Goal: Transaction & Acquisition: Purchase product/service

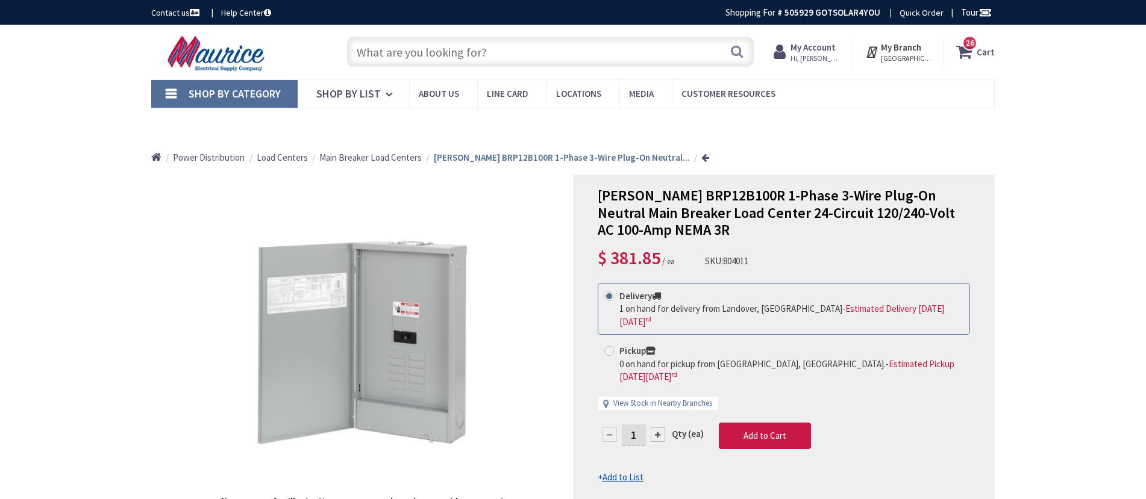
type input "Little River Tpke, [GEOGRAPHIC_DATA], [GEOGRAPHIC_DATA] 20105, [GEOGRAPHIC_DATA]"
click at [446, 48] on input "text" at bounding box center [550, 52] width 407 height 30
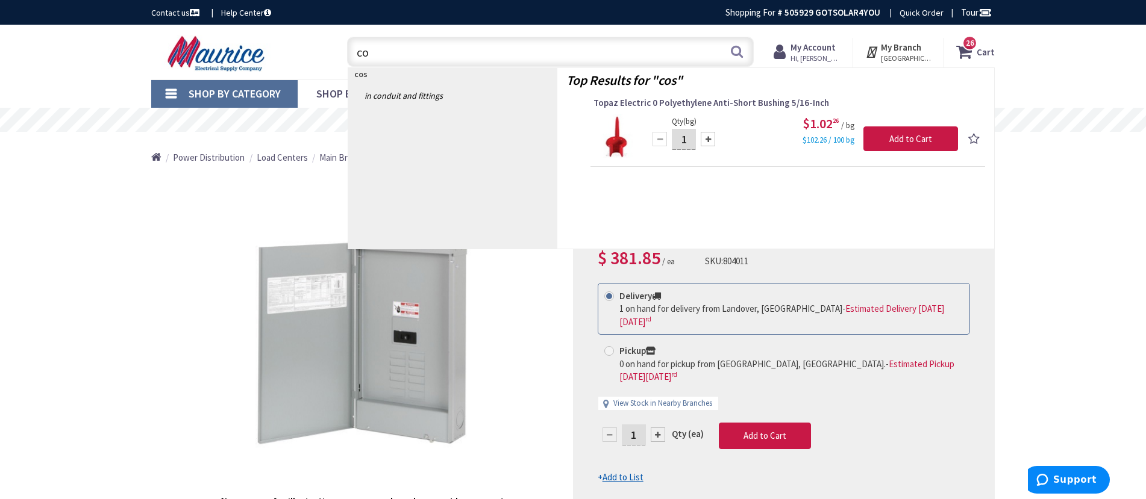
type input "c"
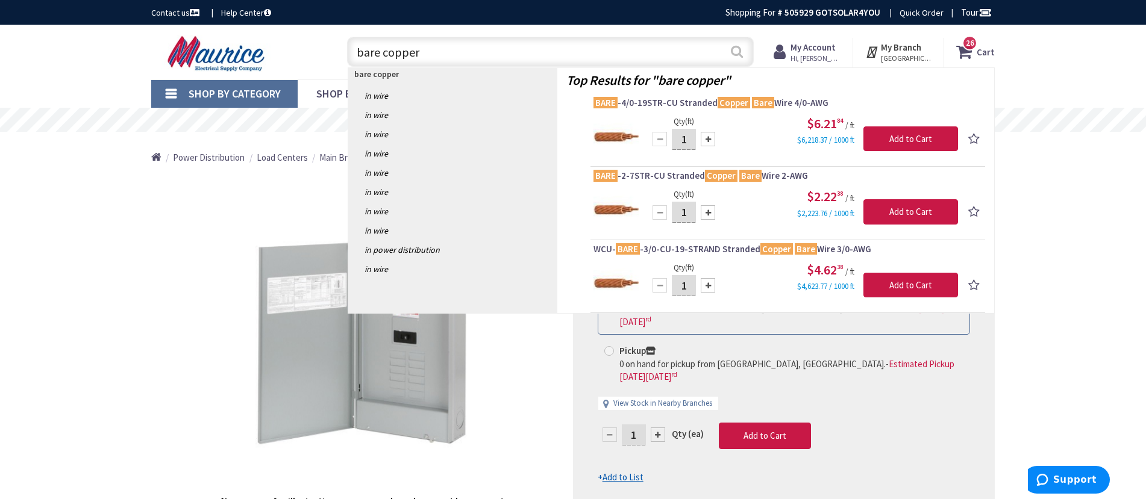
type input "bare copper"
click at [733, 52] on button "Search" at bounding box center [737, 51] width 16 height 27
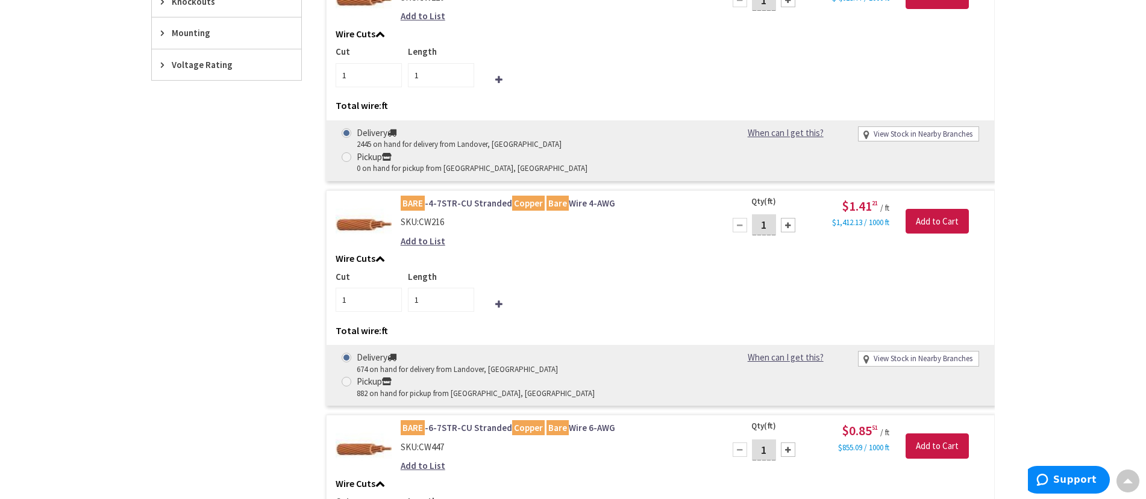
scroll to position [937, 0]
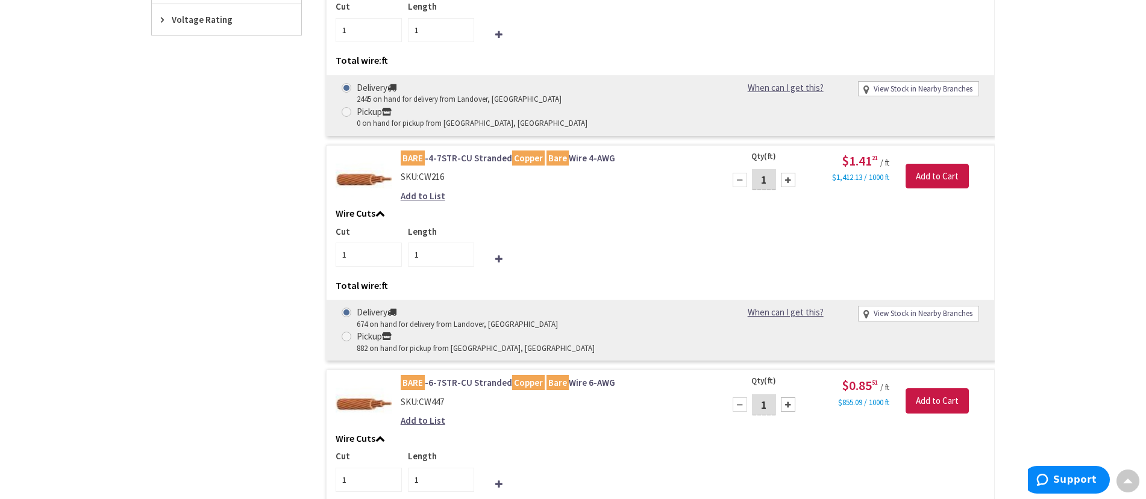
click at [430, 377] on link "BARE -6-7STR-CU Stranded Copper Bare Wire 6-AWG" at bounding box center [554, 383] width 307 height 13
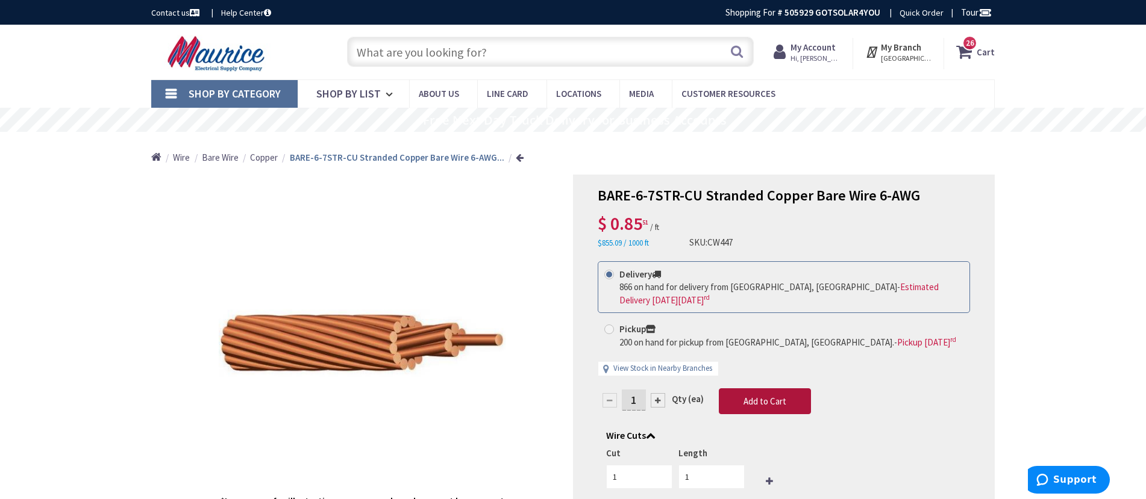
click at [778, 398] on span "Add to Cart" at bounding box center [764, 401] width 43 height 11
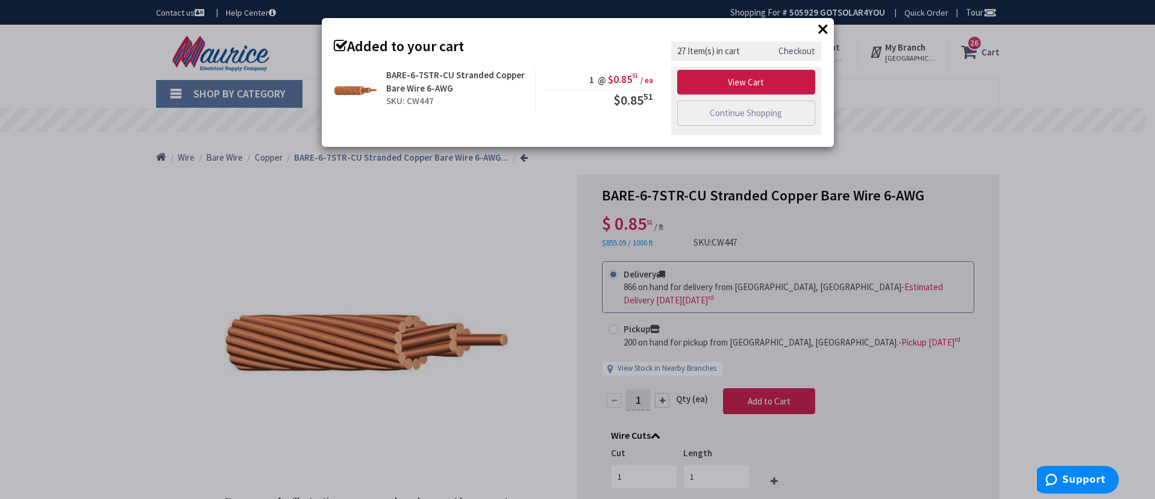
click at [824, 31] on button "×" at bounding box center [823, 29] width 18 height 18
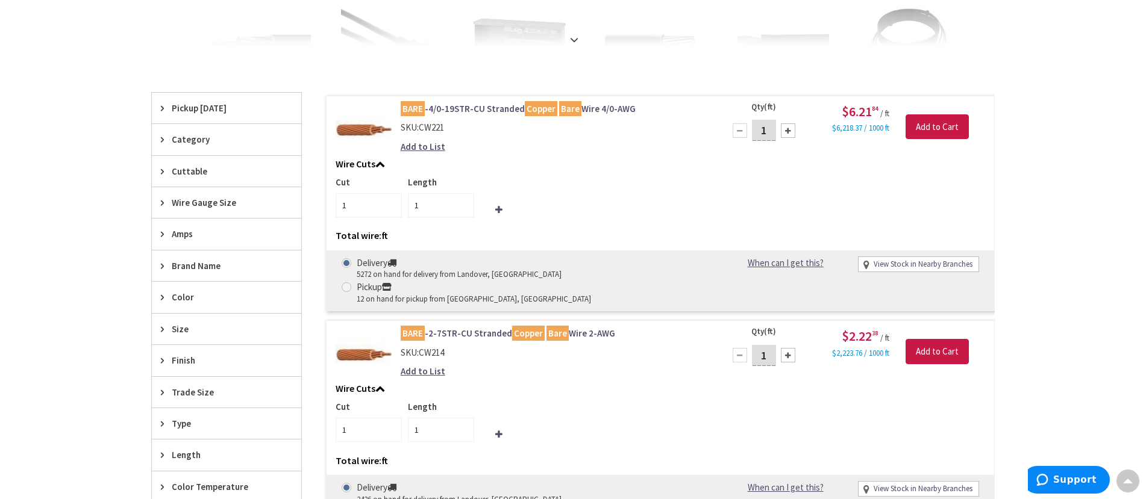
scroll to position [314, 0]
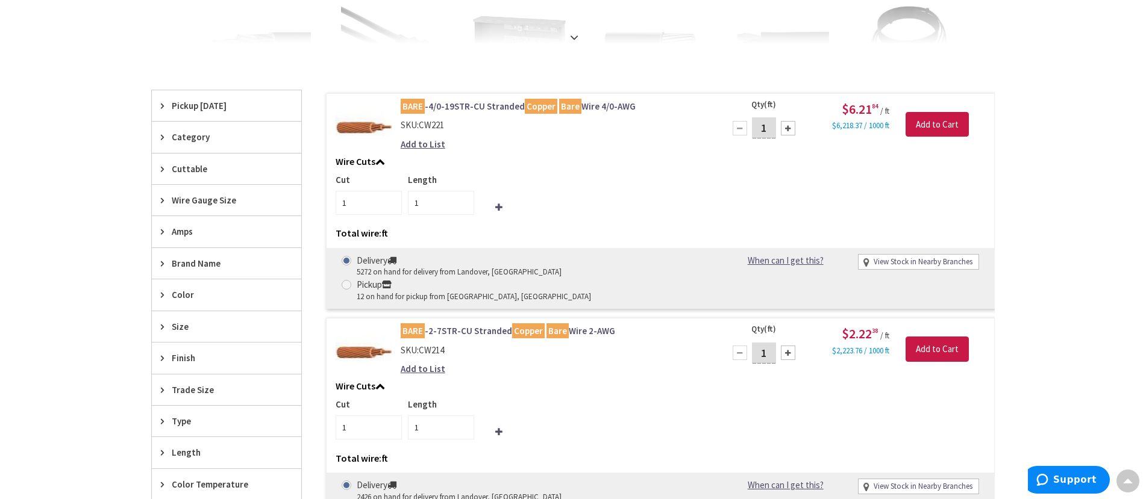
click at [270, 361] on div "Finish" at bounding box center [226, 358] width 149 height 31
click at [269, 361] on span "Finish" at bounding box center [221, 358] width 98 height 13
click at [231, 381] on div "Trade Size" at bounding box center [226, 390] width 149 height 31
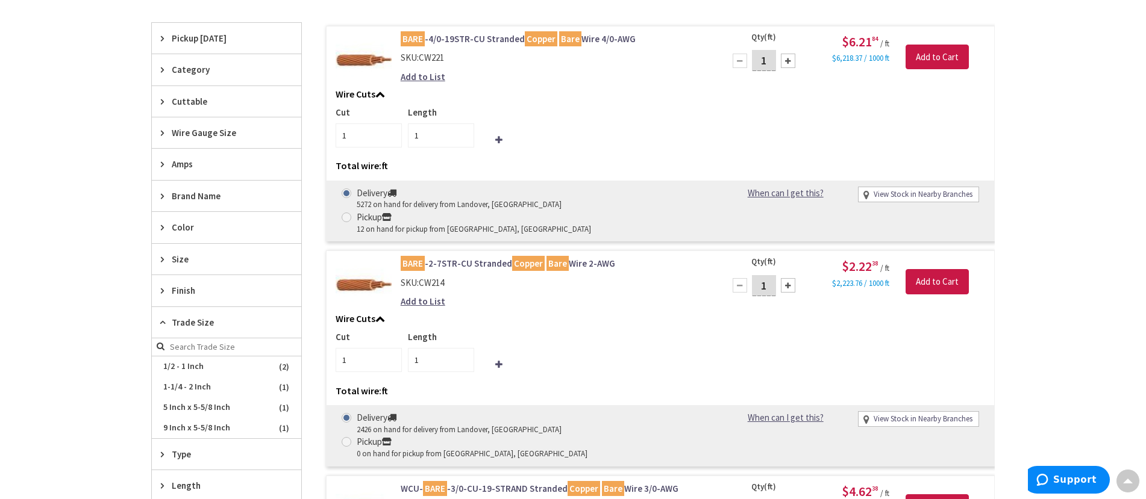
scroll to position [395, 0]
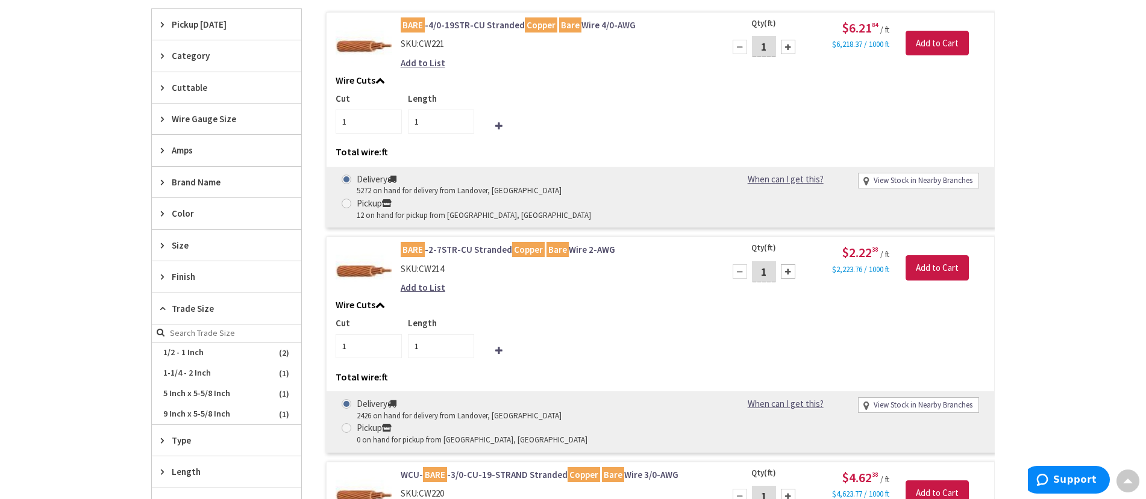
click at [199, 437] on span "Type" at bounding box center [221, 440] width 98 height 13
click at [199, 251] on span "Size" at bounding box center [221, 245] width 98 height 13
click at [190, 212] on span "Color" at bounding box center [221, 213] width 98 height 13
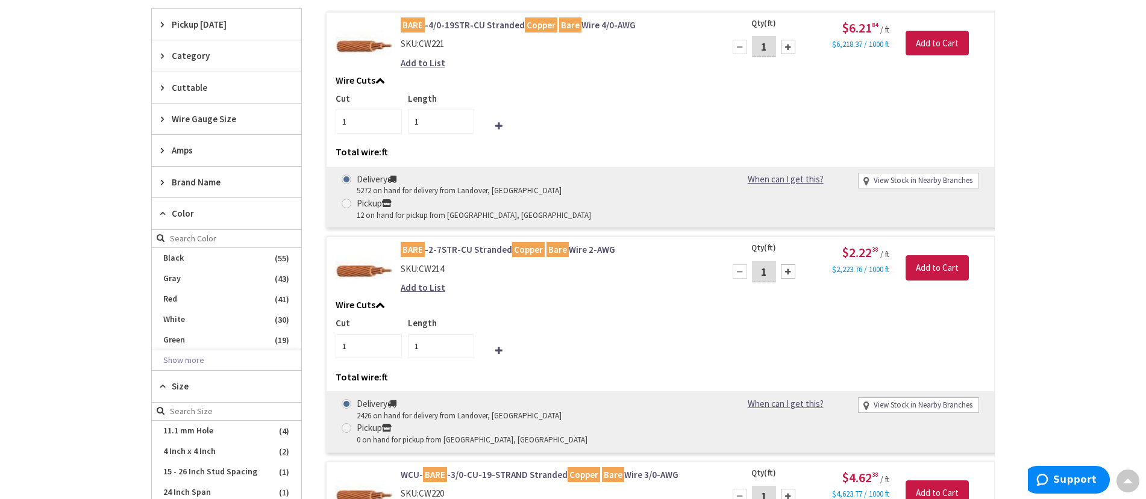
click at [193, 157] on div "Amps" at bounding box center [226, 150] width 149 height 31
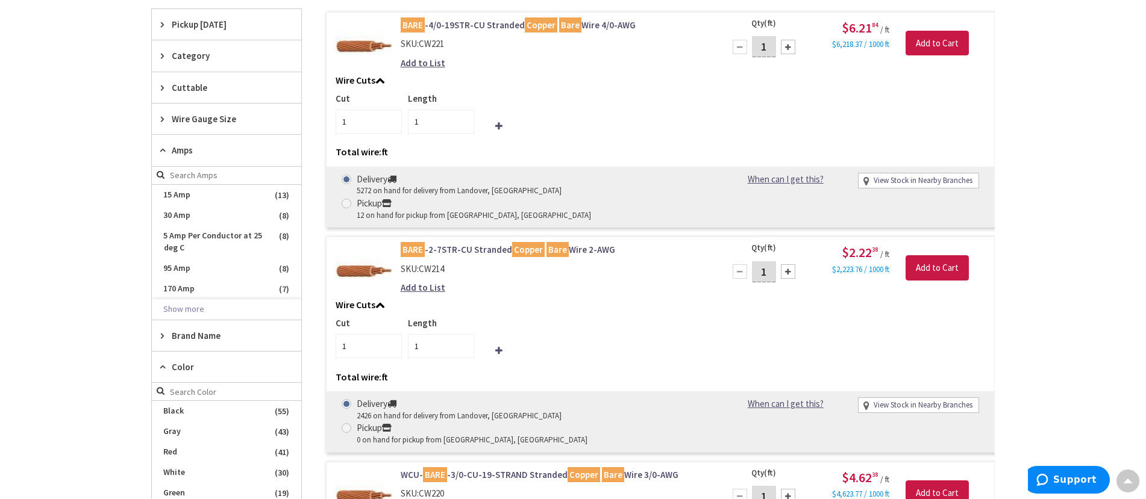
click at [190, 119] on span "Wire Gauge Size" at bounding box center [221, 119] width 98 height 13
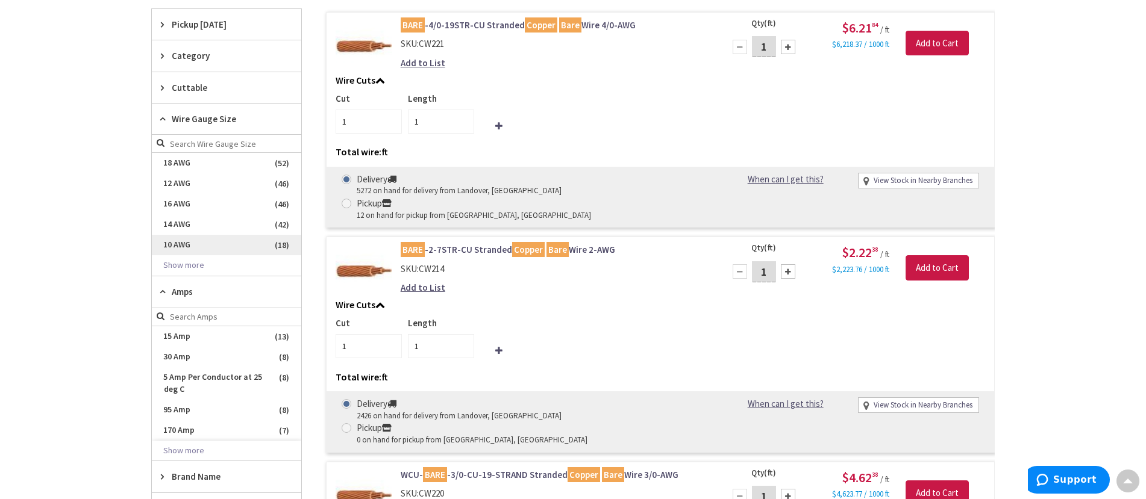
scroll to position [398, 0]
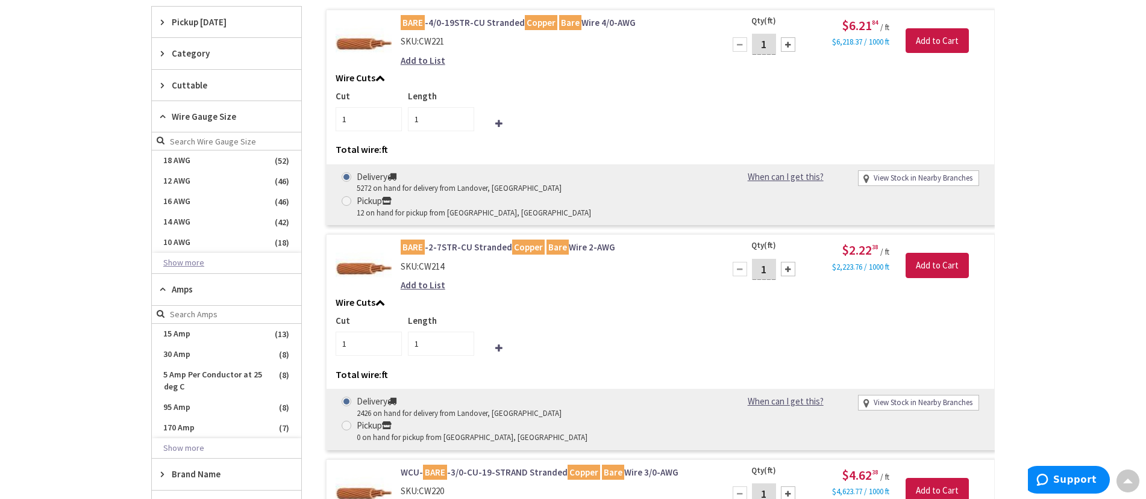
click at [199, 260] on button "Show more" at bounding box center [226, 263] width 149 height 20
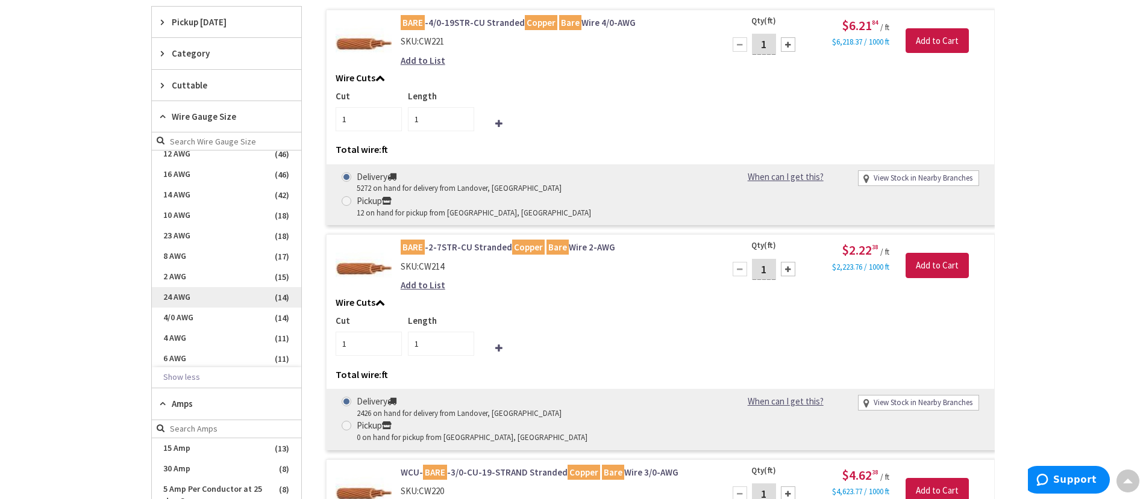
scroll to position [39, 0]
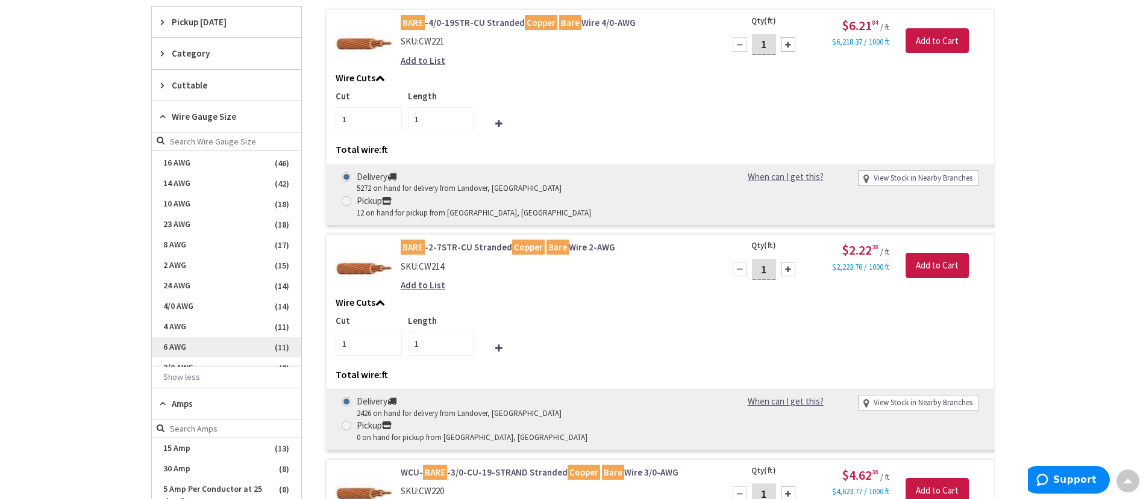
click at [198, 345] on span "6 AWG" at bounding box center [226, 347] width 149 height 20
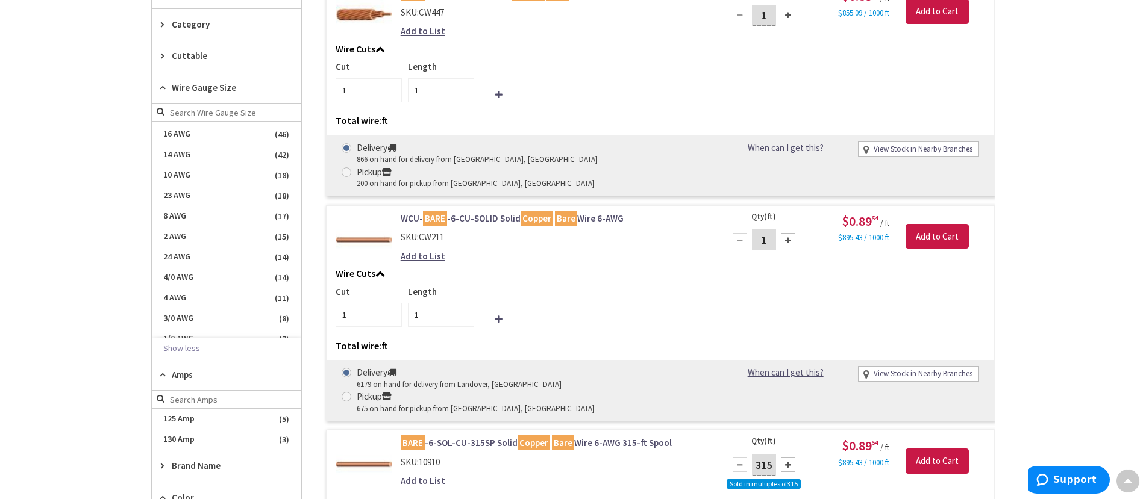
scroll to position [387, 0]
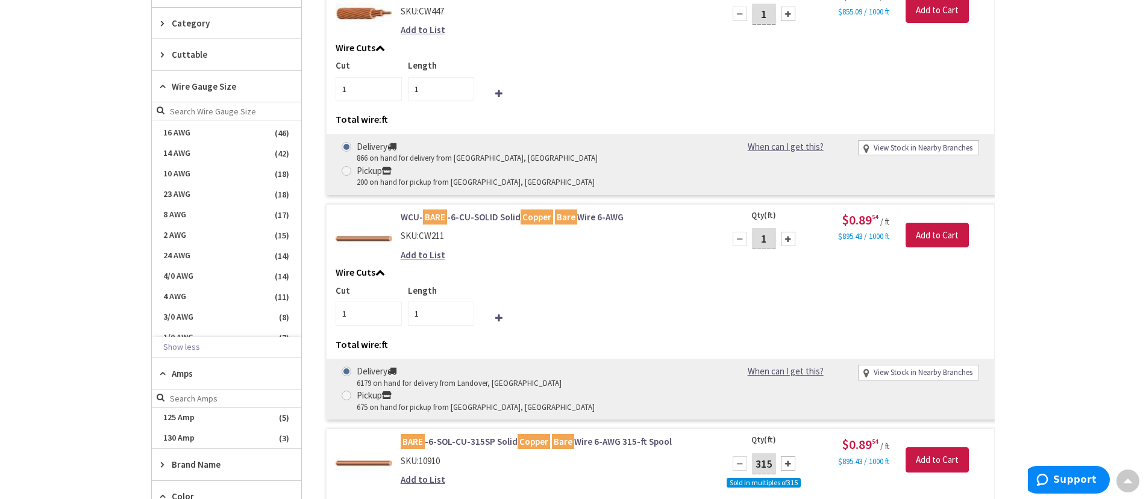
click at [487, 436] on link "BARE -6-SOL-CU-315SP Solid Copper Bare Wire 6-AWG 315-ft Spool" at bounding box center [554, 442] width 307 height 13
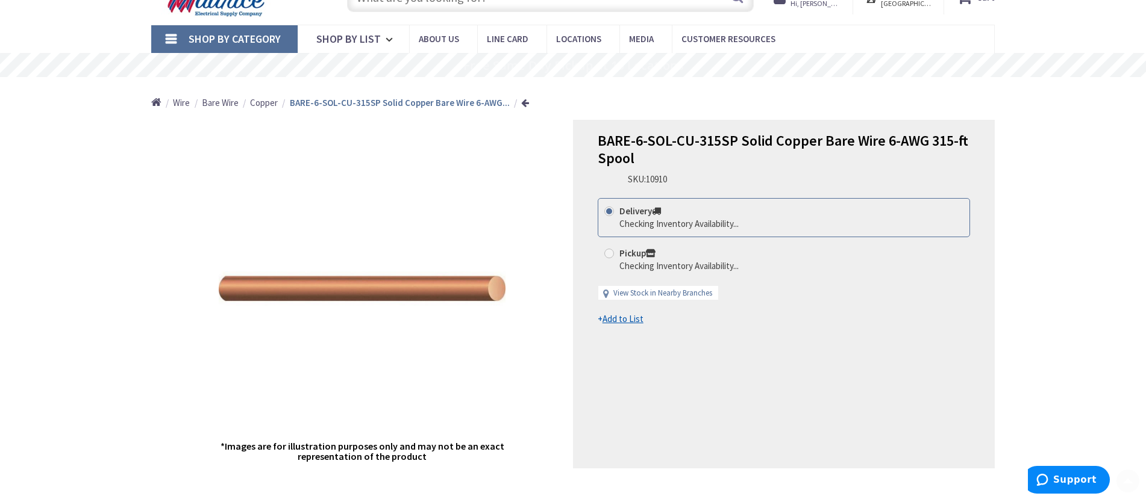
scroll to position [70, 0]
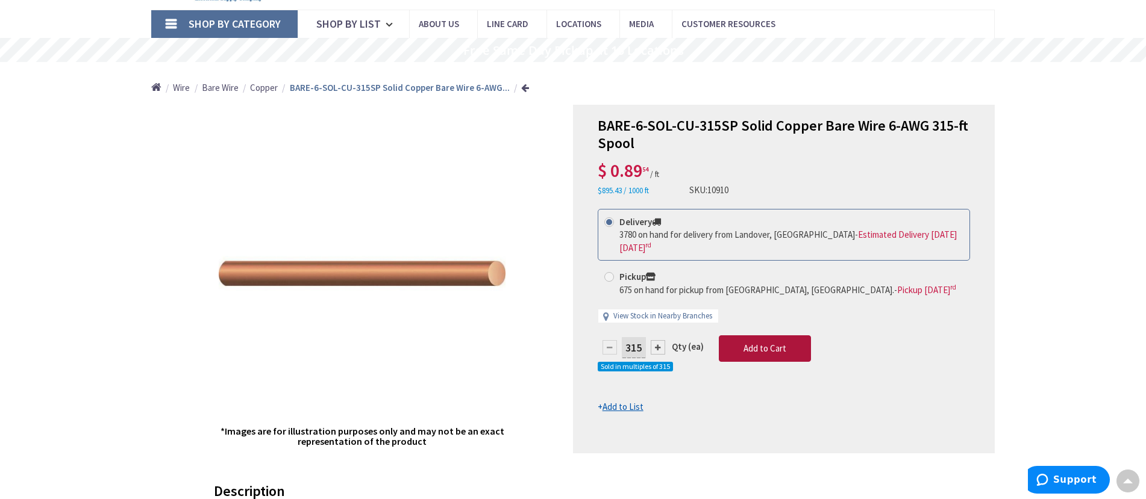
click at [751, 352] on span "Add to Cart" at bounding box center [764, 348] width 43 height 11
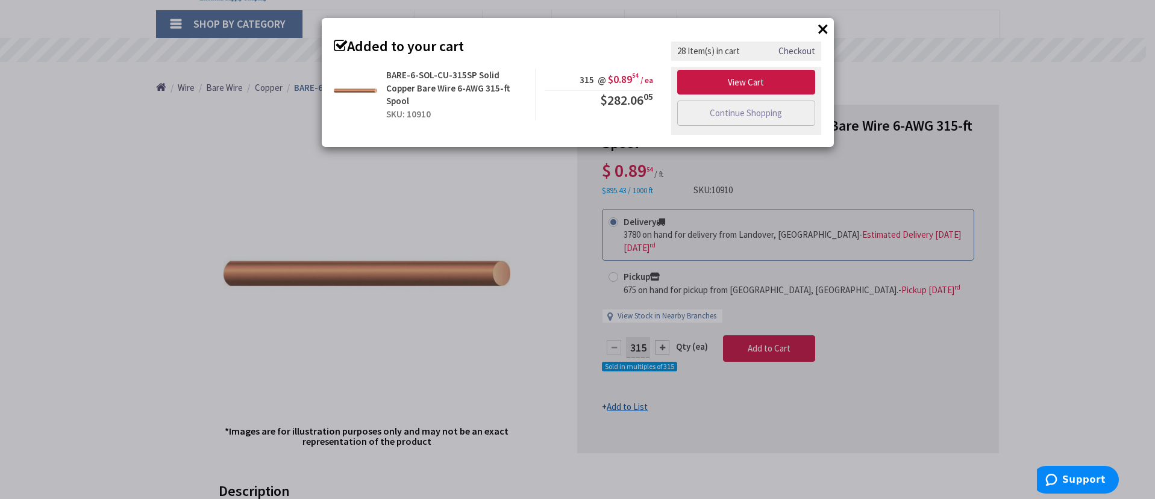
click at [825, 27] on button "×" at bounding box center [823, 29] width 18 height 18
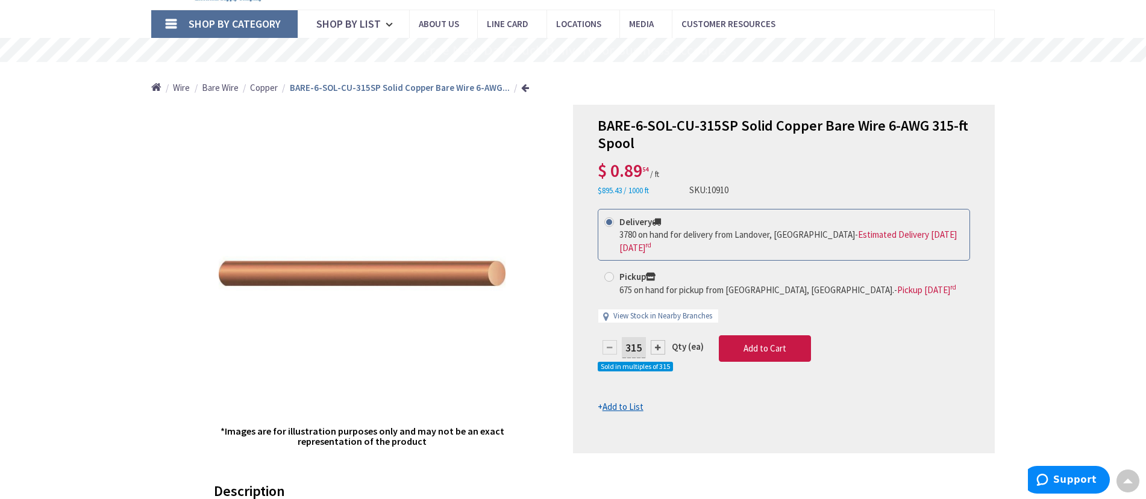
scroll to position [0, 0]
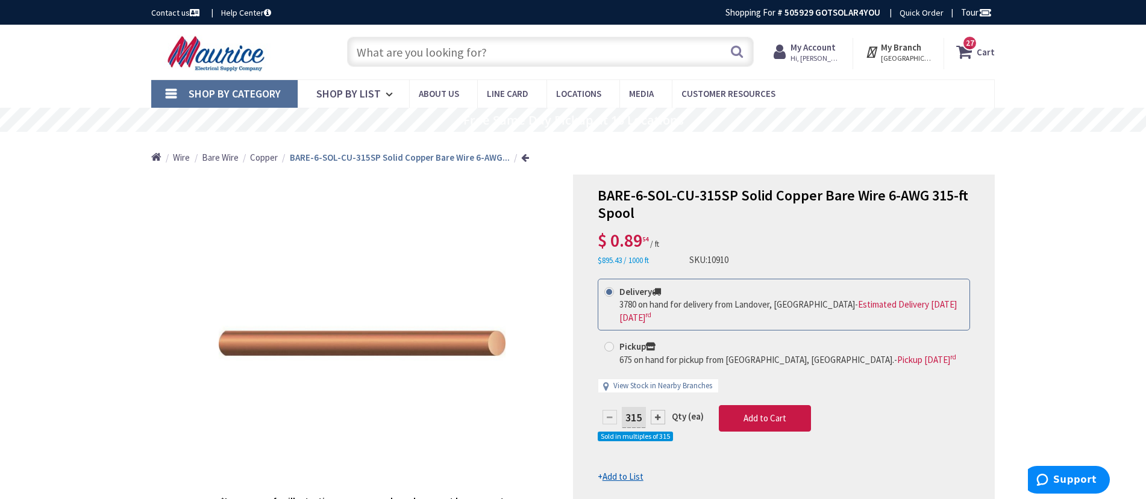
click at [971, 46] on span "27" at bounding box center [970, 43] width 8 height 10
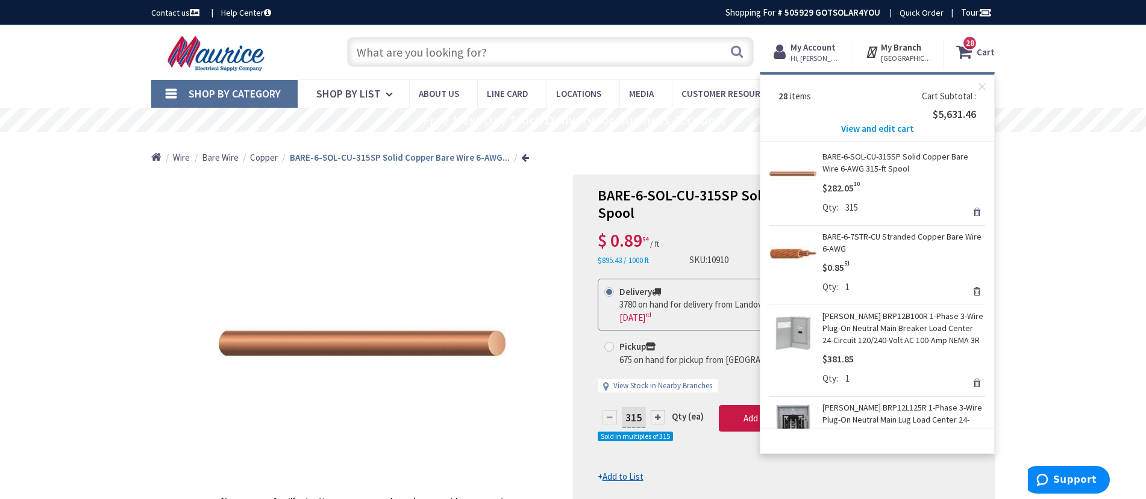
click at [968, 290] on link "Remove" at bounding box center [976, 291] width 17 height 17
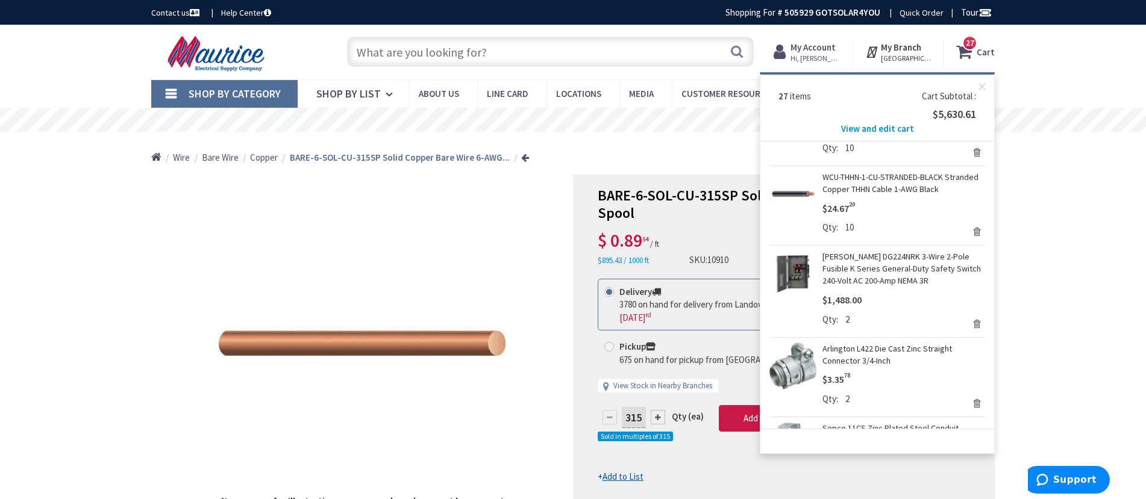
scroll to position [1987, 0]
